Goal: Task Accomplishment & Management: Manage account settings

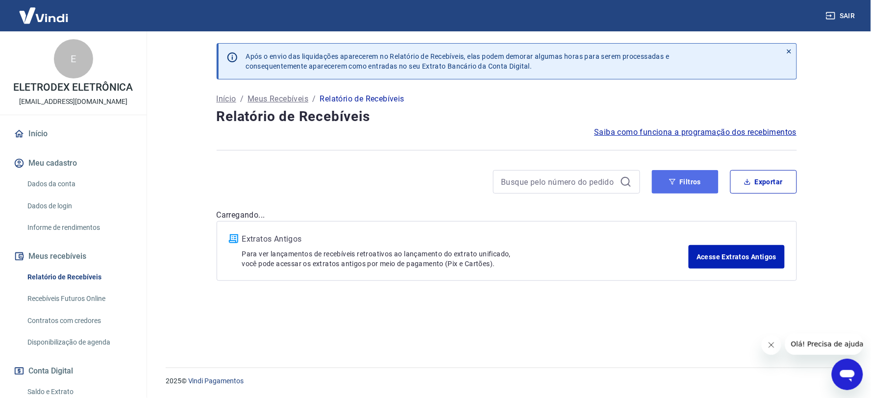
click at [677, 187] on button "Filtros" at bounding box center [685, 182] width 67 height 24
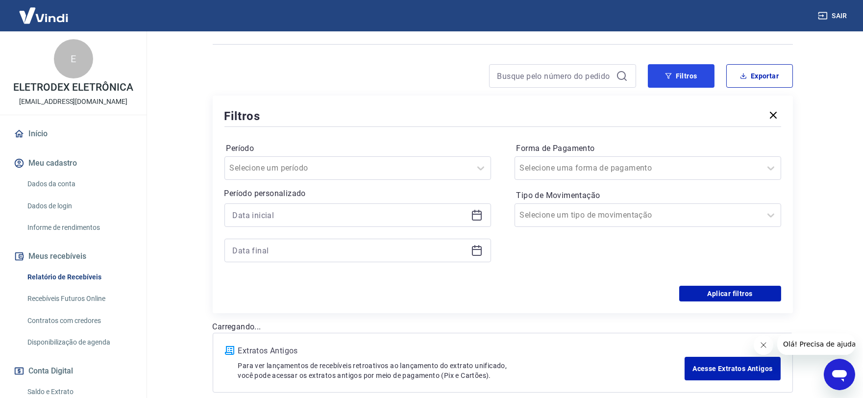
scroll to position [109, 0]
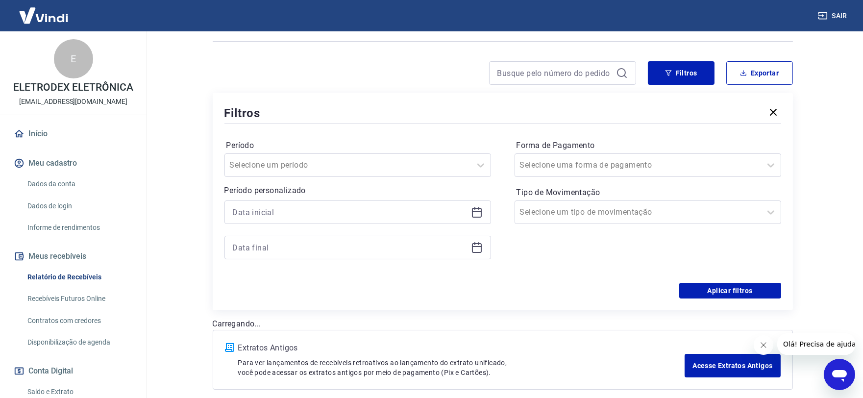
click at [480, 214] on icon at bounding box center [477, 212] width 12 height 12
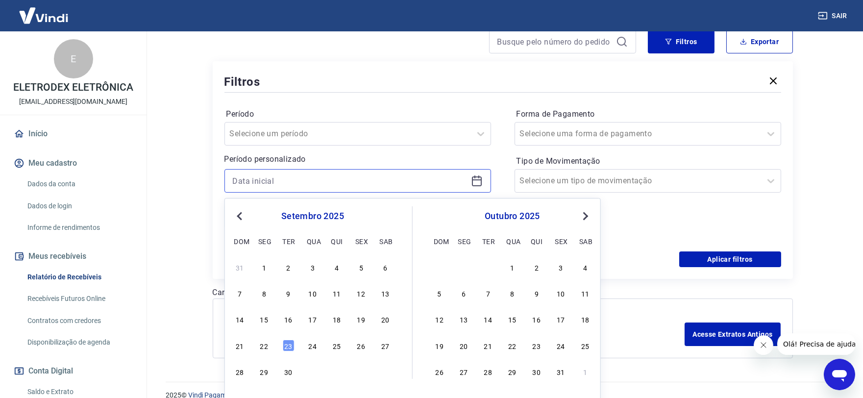
scroll to position [154, 0]
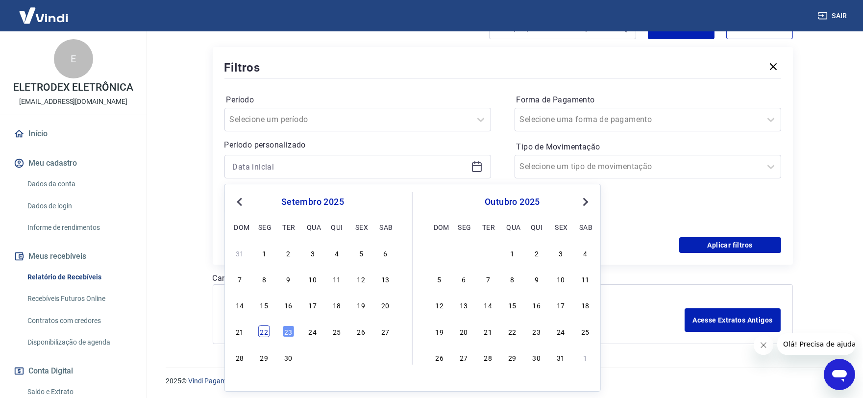
click at [262, 336] on div "22" at bounding box center [264, 332] width 12 height 12
type input "22/09/2025"
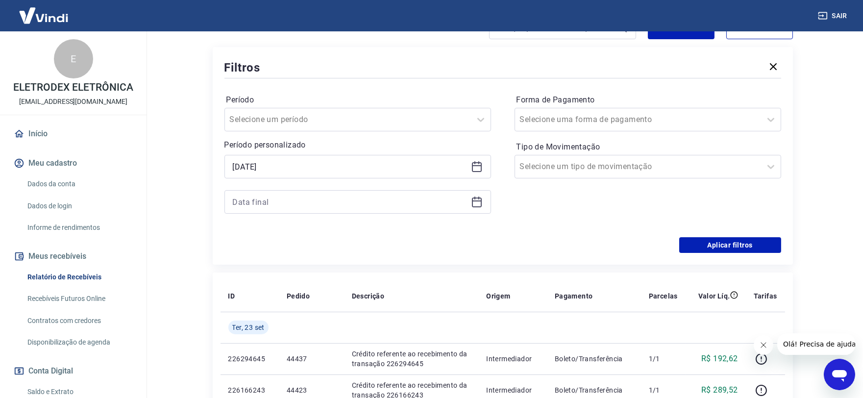
click at [479, 200] on icon at bounding box center [477, 202] width 12 height 12
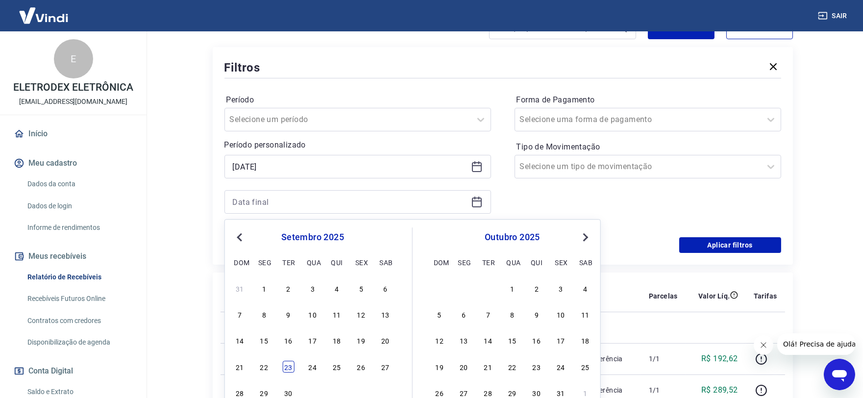
click at [285, 365] on div "23" at bounding box center [288, 367] width 12 height 12
type input "23/09/2025"
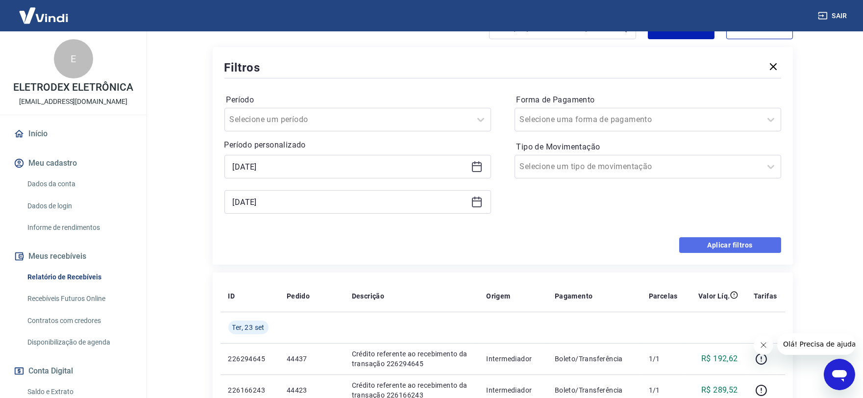
click at [700, 238] on button "Aplicar filtros" at bounding box center [730, 245] width 102 height 16
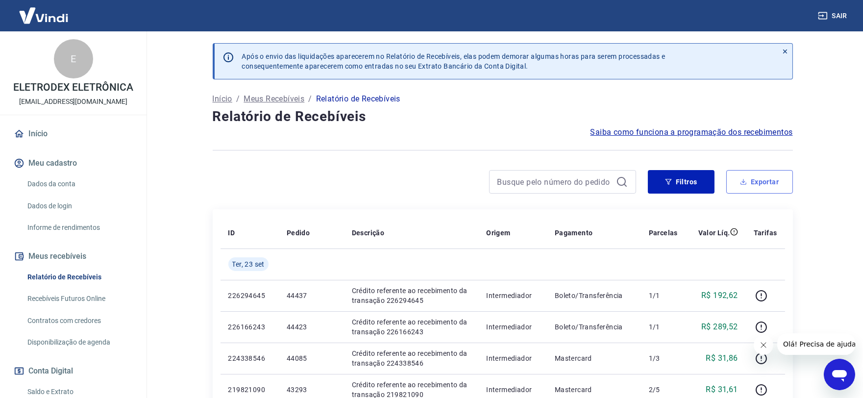
click at [758, 190] on button "Exportar" at bounding box center [760, 182] width 67 height 24
type input "22/09/2025"
type input "23/09/2025"
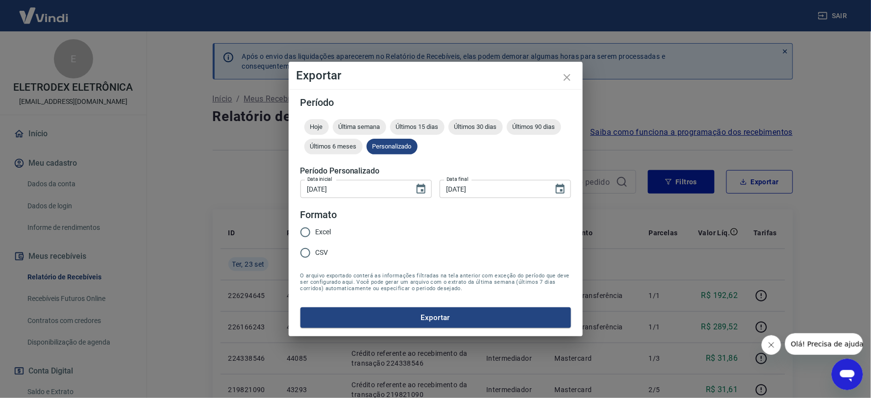
click at [322, 234] on span "Excel" at bounding box center [324, 232] width 16 height 10
click at [316, 234] on input "Excel" at bounding box center [305, 232] width 21 height 21
radio input "true"
click at [389, 305] on form "Período Hoje Última semana Últimos 15 dias Últimos 30 dias Últimos 90 dias Últi…" at bounding box center [436, 213] width 271 height 230
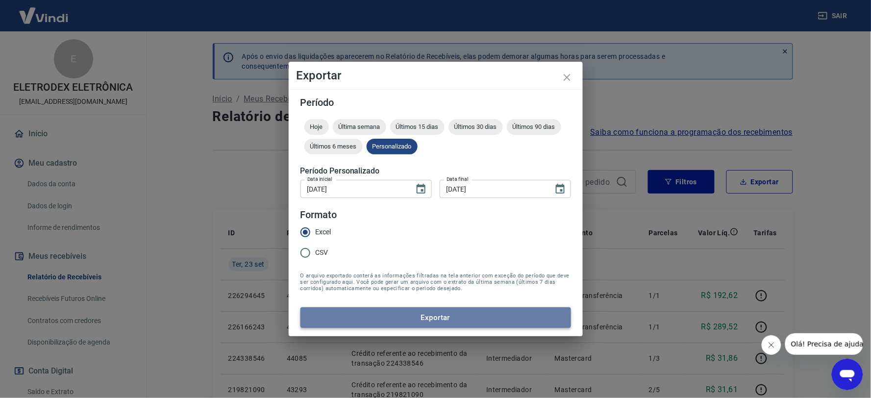
click at [395, 315] on button "Exportar" at bounding box center [436, 317] width 271 height 21
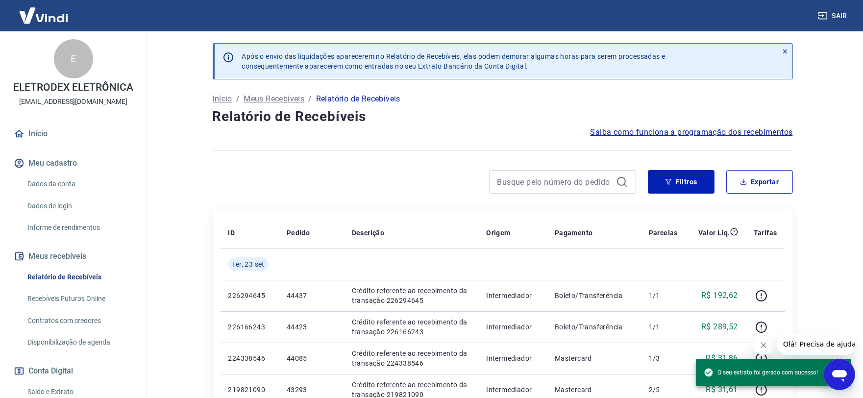
click at [775, 370] on span "O seu extrato foi gerado com sucesso!" at bounding box center [761, 373] width 114 height 10
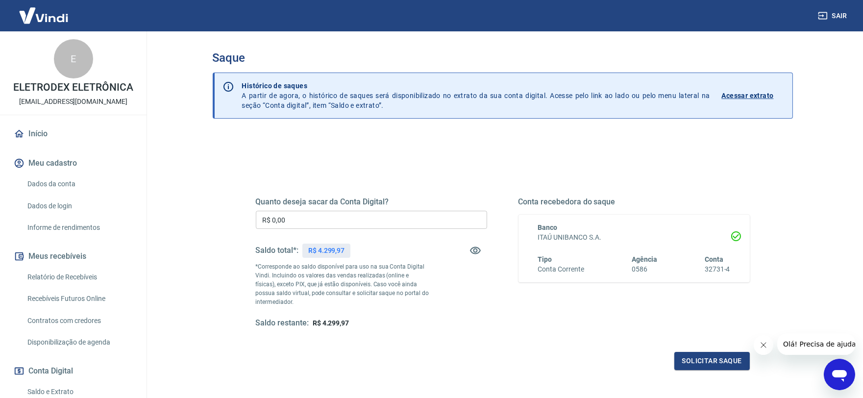
click at [298, 228] on input "R$ 0,00" at bounding box center [371, 220] width 231 height 18
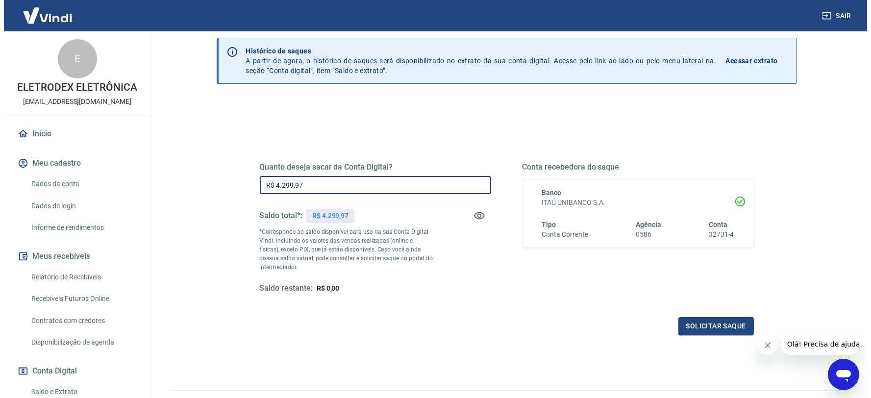
scroll to position [54, 0]
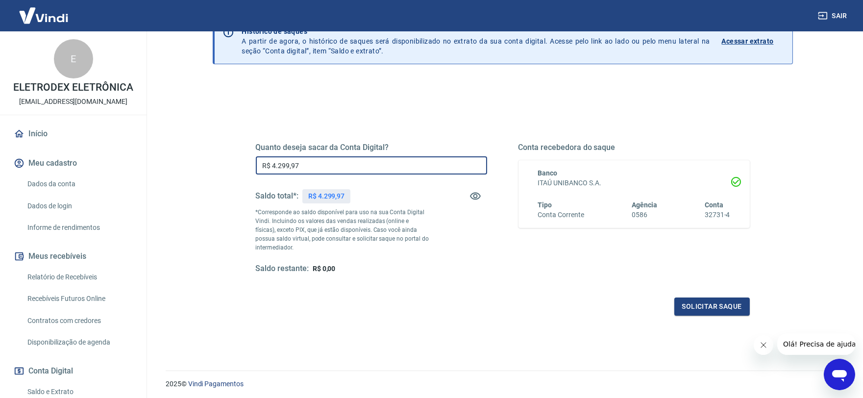
type input "R$ 4.299,97"
click at [699, 296] on div "Quanto deseja sacar da Conta Digital? R$ 4.299,97 ​ Saldo total*: R$ 4.299,97 *…" at bounding box center [503, 217] width 494 height 197
click at [717, 319] on div "Quanto deseja sacar da Conta Digital? R$ 4.299,97 ​ Saldo total*: R$ 4.299,97 *…" at bounding box center [503, 214] width 518 height 228
click at [706, 314] on button "Solicitar saque" at bounding box center [712, 307] width 75 height 18
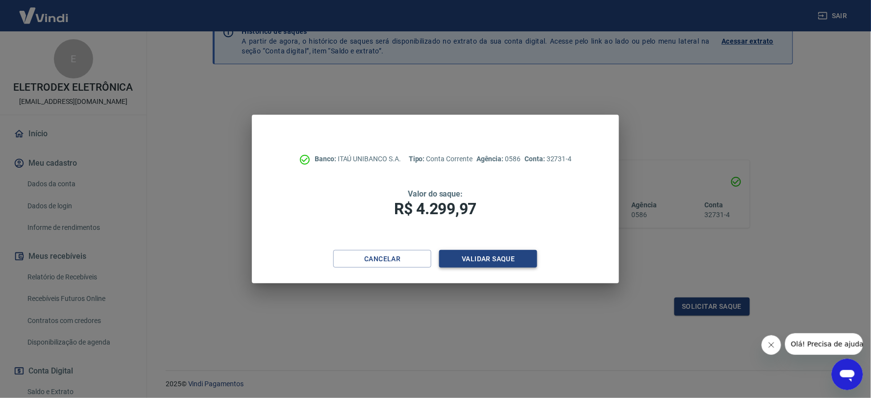
click at [457, 251] on button "Validar saque" at bounding box center [488, 259] width 98 height 18
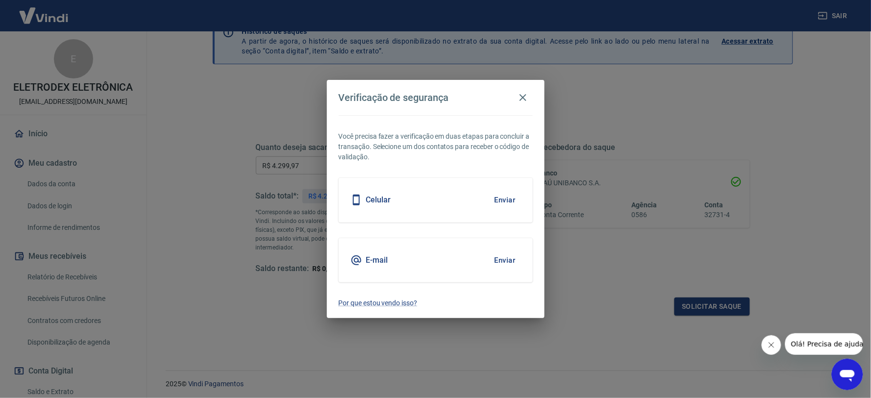
click at [503, 261] on button "Enviar" at bounding box center [505, 260] width 32 height 21
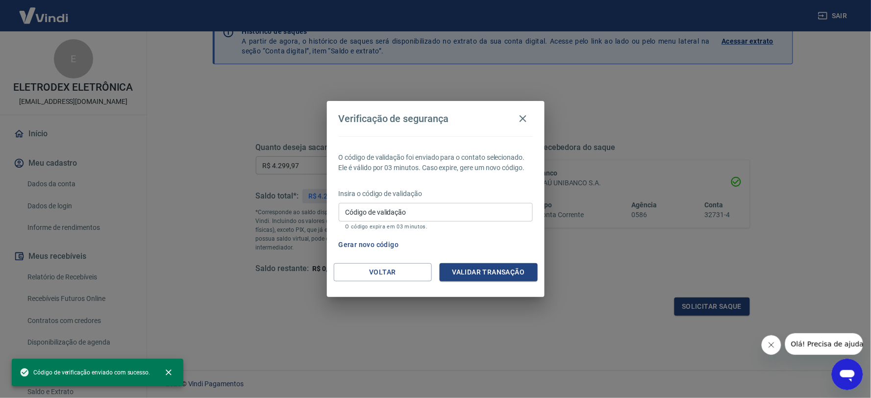
click at [391, 212] on input "Código de validação" at bounding box center [436, 212] width 194 height 18
paste input "609715"
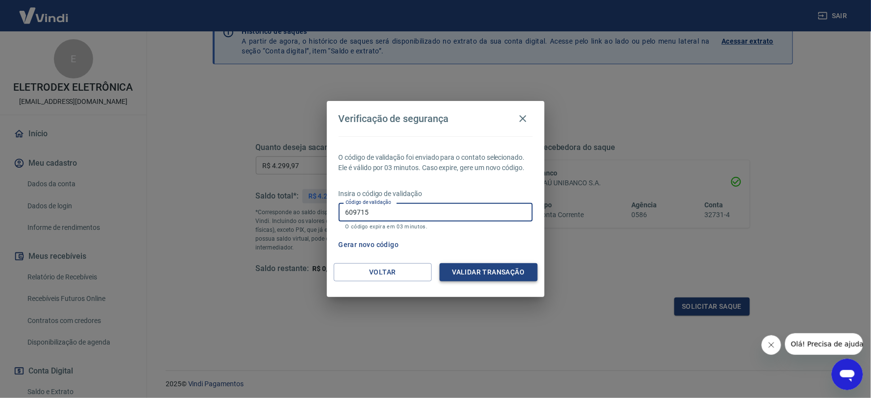
type input "609715"
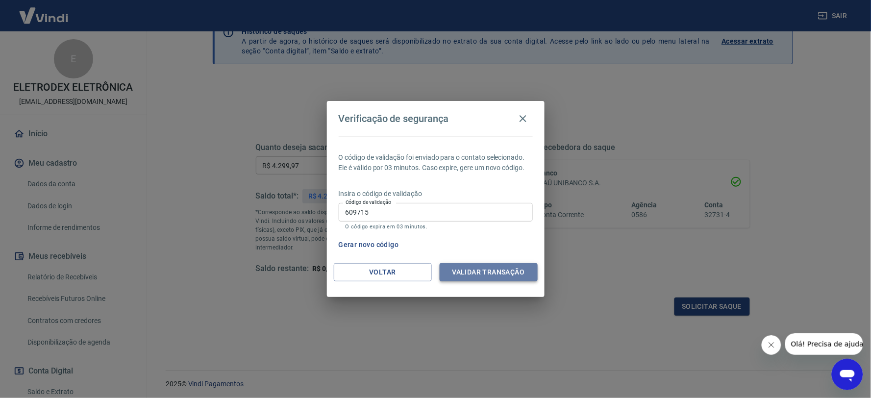
click at [462, 270] on button "Validar transação" at bounding box center [489, 272] width 98 height 18
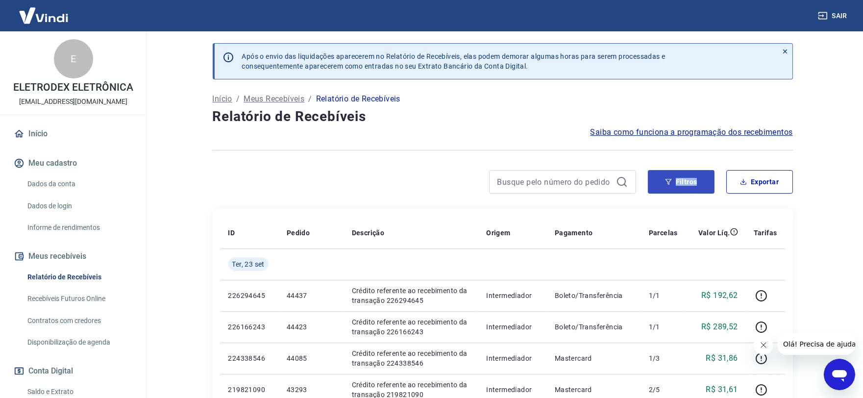
click at [712, 175] on div "Filtros Exportar" at bounding box center [720, 182] width 145 height 24
click at [693, 184] on button "Filtros" at bounding box center [681, 182] width 67 height 24
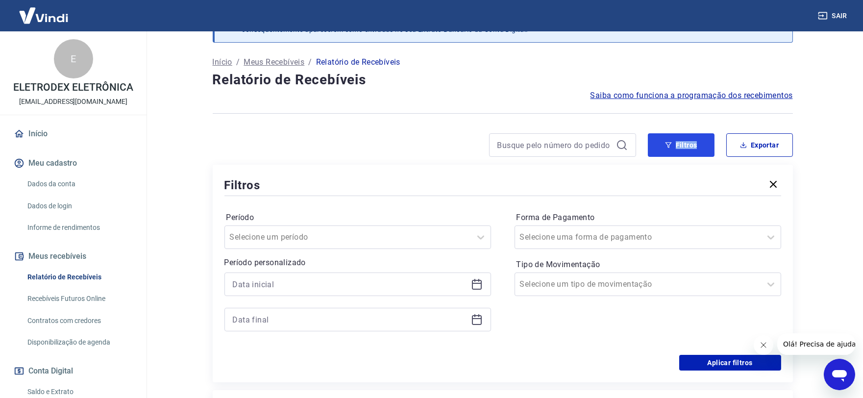
scroll to position [109, 0]
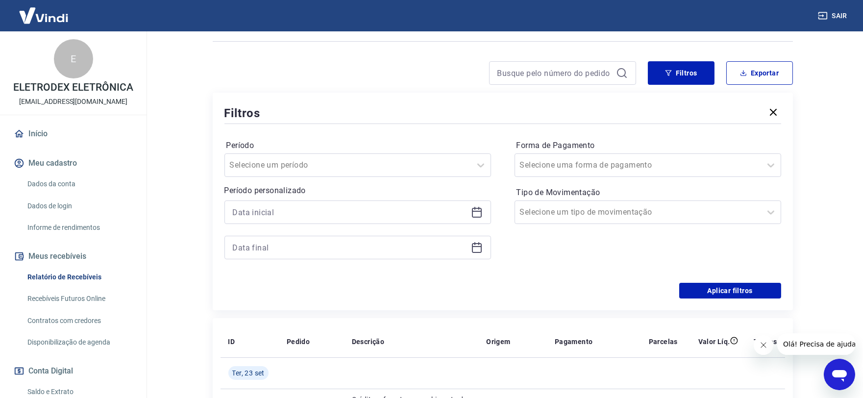
click at [478, 212] on icon at bounding box center [477, 212] width 12 height 12
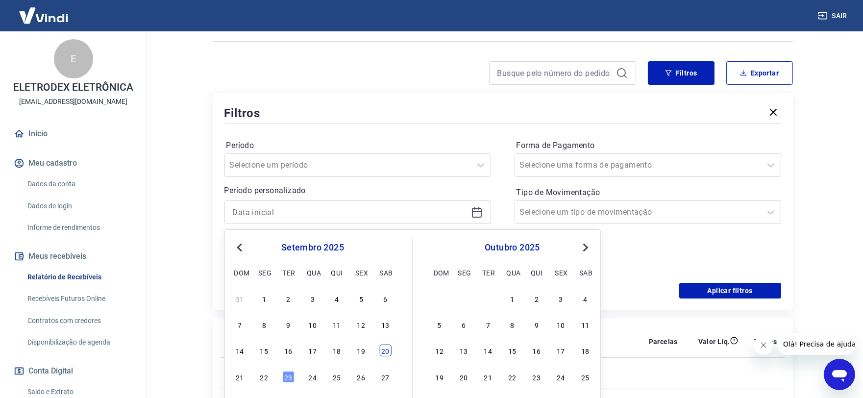
click at [385, 356] on div "20" at bounding box center [385, 351] width 12 height 12
type input "20/09/2025"
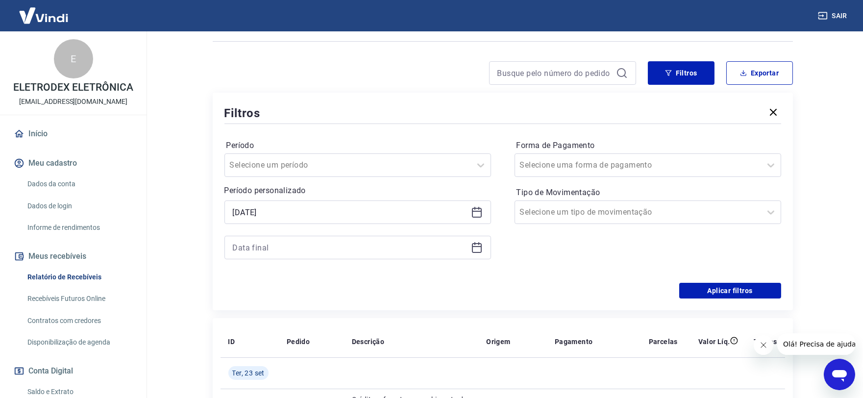
click at [477, 252] on icon at bounding box center [477, 248] width 10 height 10
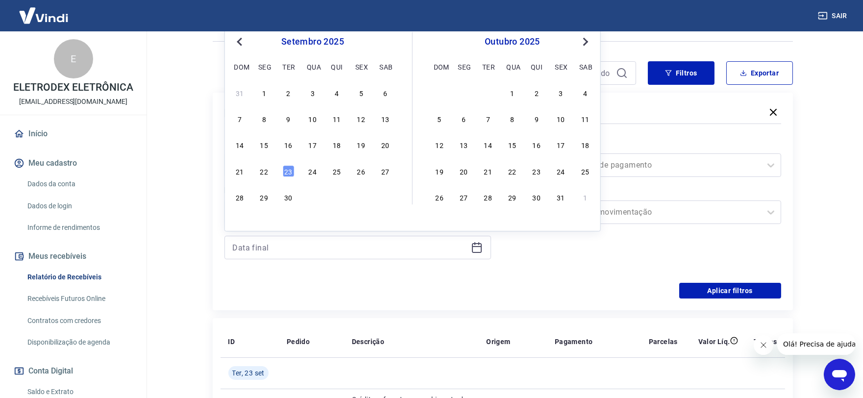
click at [272, 175] on div "21 22 23 24 25 26 27" at bounding box center [313, 171] width 160 height 14
click at [267, 173] on div "22" at bounding box center [264, 171] width 12 height 12
type input "22/09/2025"
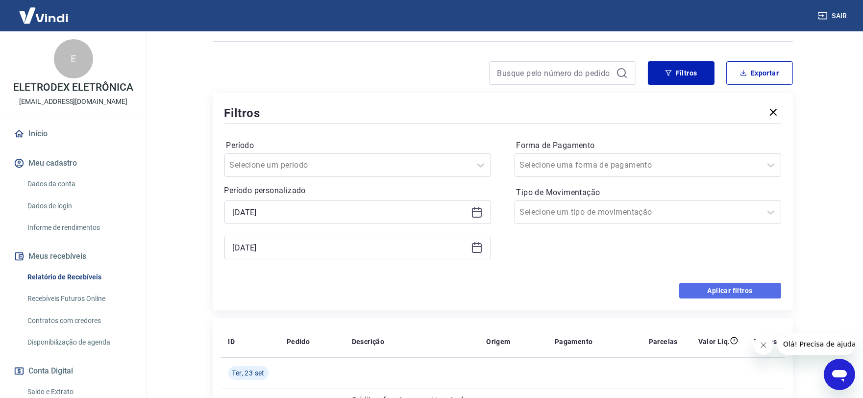
click at [704, 285] on button "Aplicar filtros" at bounding box center [730, 291] width 102 height 16
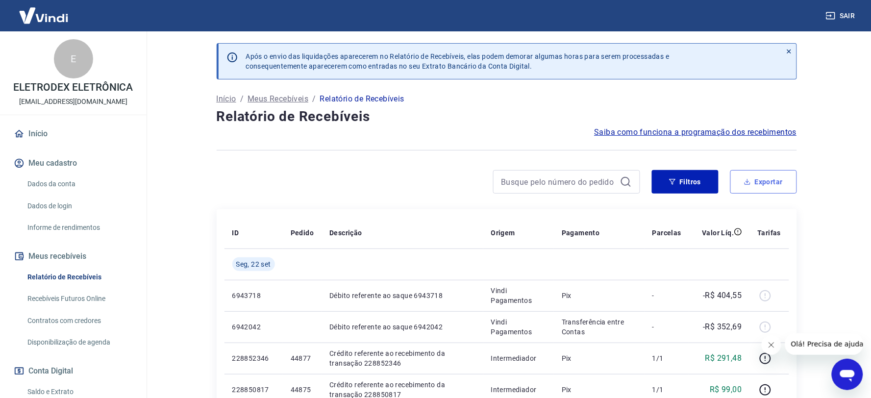
click at [763, 179] on button "Exportar" at bounding box center [763, 182] width 67 height 24
type input "20/09/2025"
type input "22/09/2025"
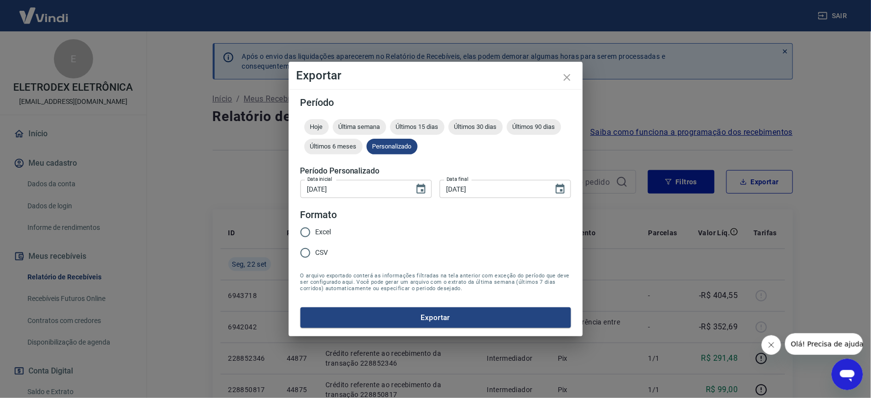
click at [324, 228] on span "Excel" at bounding box center [324, 232] width 16 height 10
click at [320, 229] on span "Excel" at bounding box center [324, 232] width 16 height 10
click at [316, 229] on input "Excel" at bounding box center [305, 232] width 21 height 21
radio input "true"
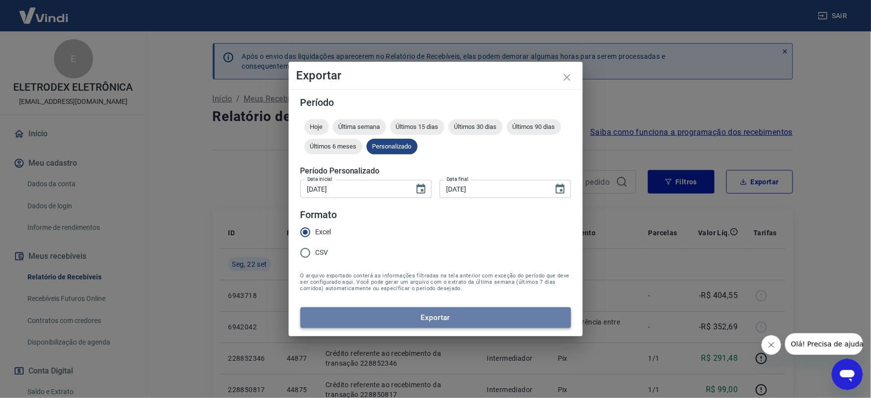
click at [424, 321] on button "Exportar" at bounding box center [436, 317] width 271 height 21
